Goal: Check status: Check status

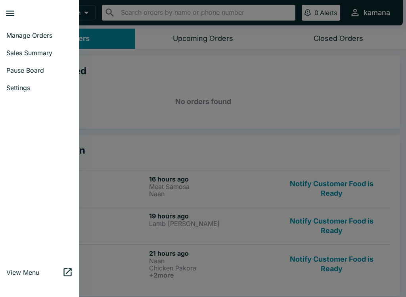
click at [42, 52] on span "Sales Summary" at bounding box center [39, 53] width 67 height 8
select select "03:00"
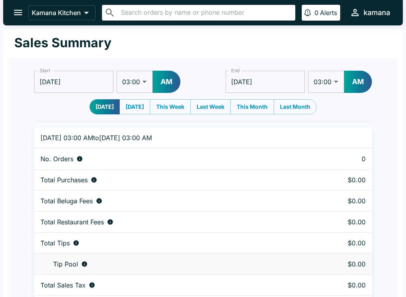
click at [13, 13] on icon "open drawer" at bounding box center [18, 12] width 11 height 11
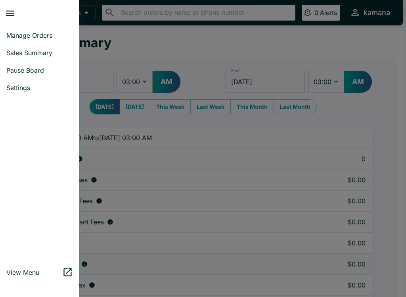
click at [42, 51] on span "Sales Summary" at bounding box center [39, 53] width 67 height 8
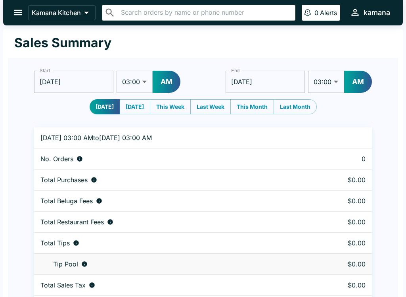
click at [134, 104] on button "[DATE]" at bounding box center [134, 106] width 31 height 15
type input "[DATE]"
click at [19, 13] on icon "open drawer" at bounding box center [18, 12] width 11 height 11
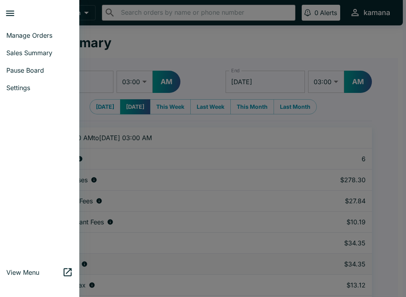
click at [40, 33] on span "Manage Orders" at bounding box center [39, 35] width 67 height 8
